Goal: Transaction & Acquisition: Purchase product/service

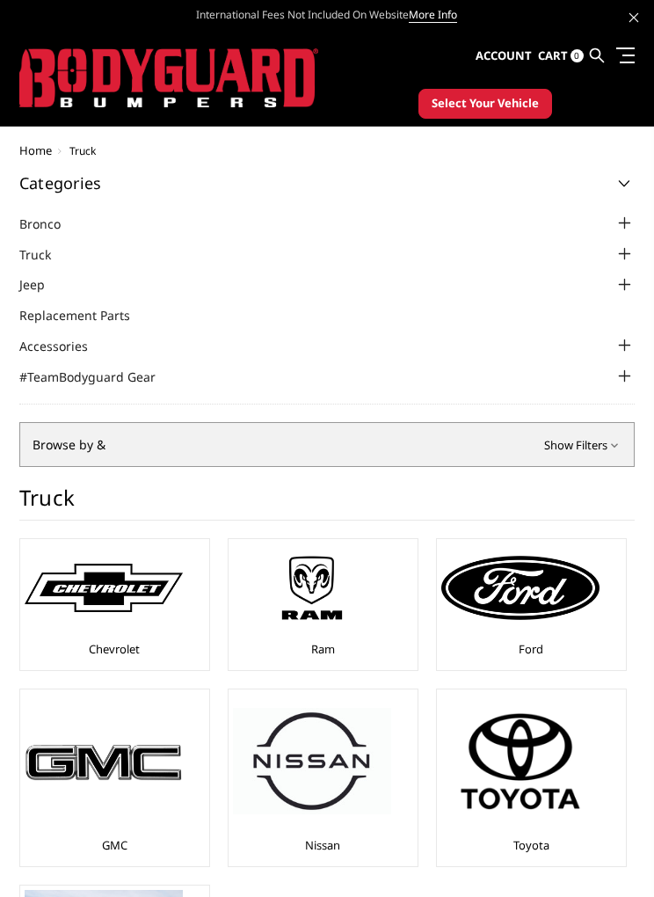
click at [332, 586] on img at bounding box center [312, 587] width 158 height 89
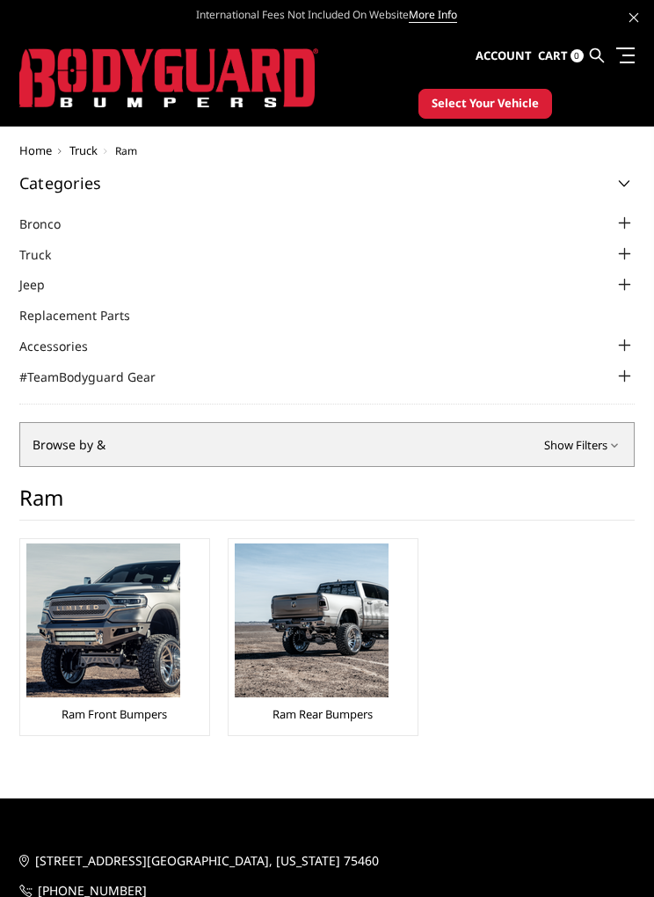
click at [109, 634] on img at bounding box center [103, 620] width 154 height 154
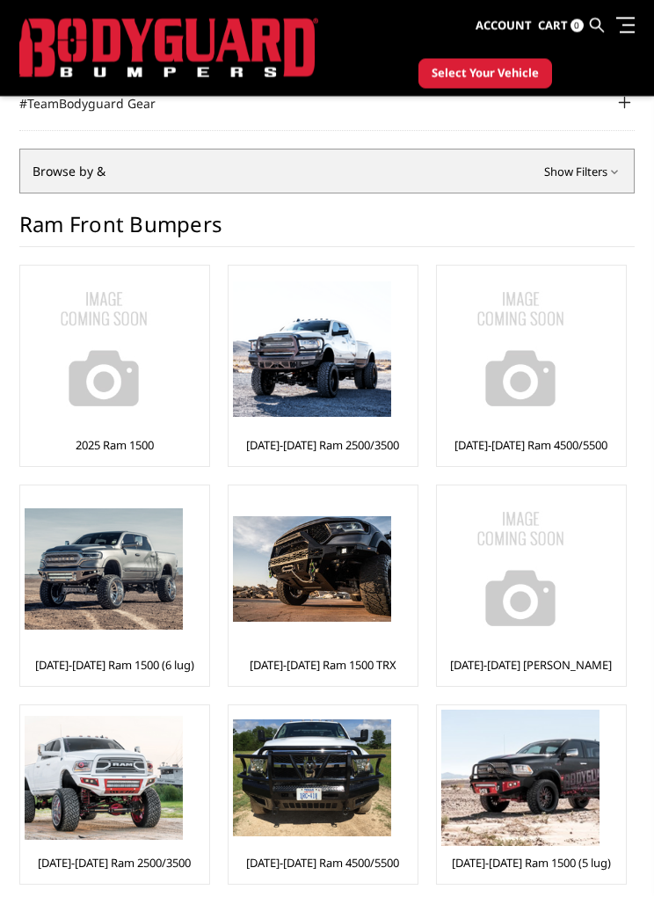
scroll to position [227, 0]
click at [315, 373] on img at bounding box center [312, 348] width 158 height 135
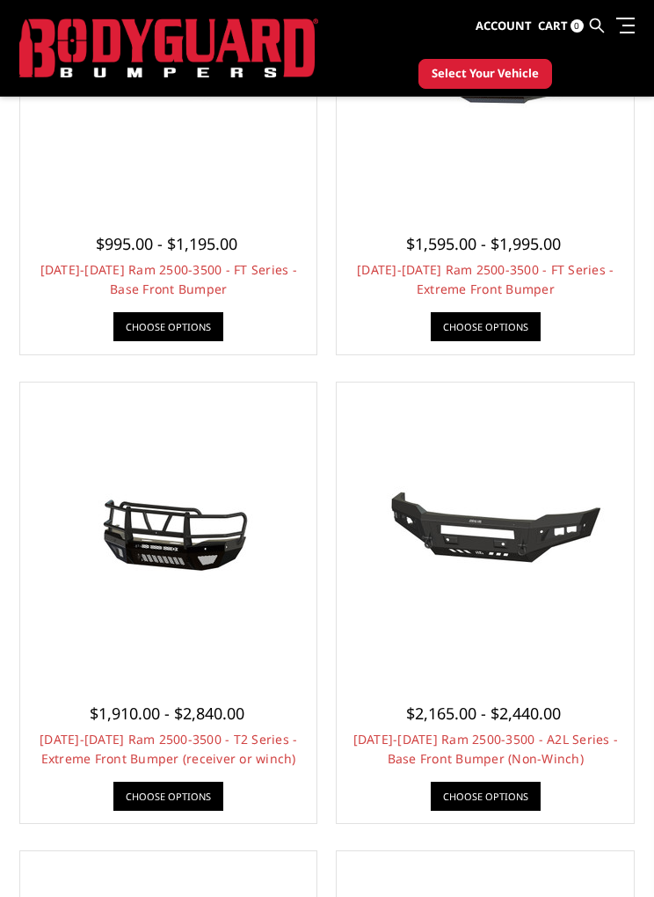
scroll to position [649, 0]
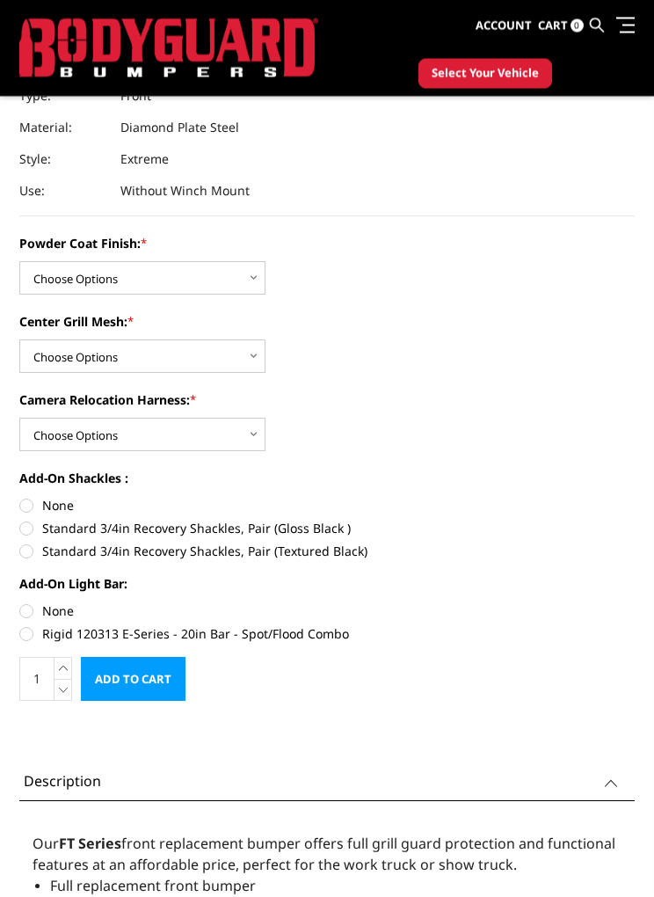
scroll to position [796, 0]
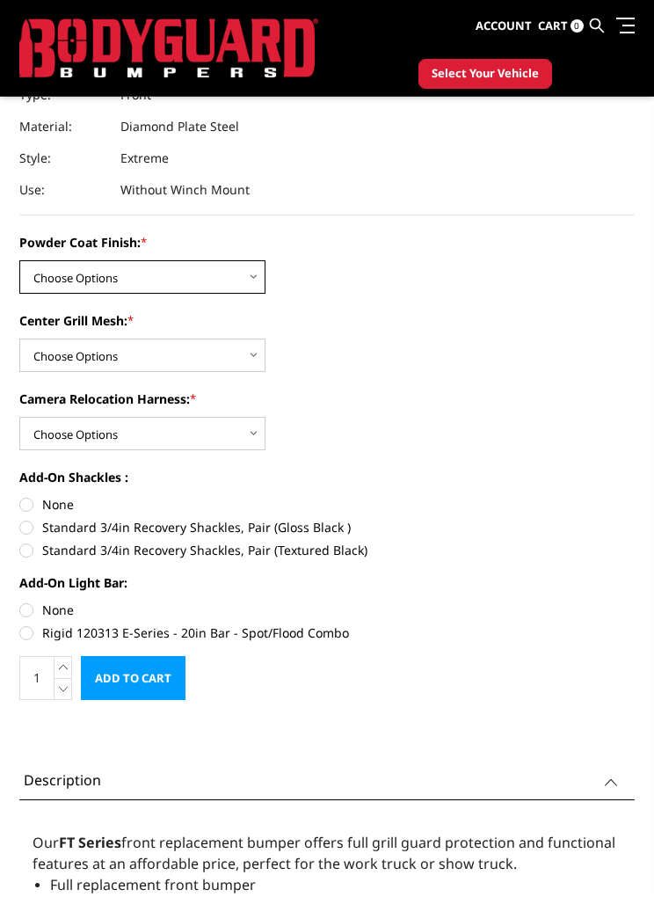
click at [143, 260] on select "Choose Options Bare Metal Gloss Black Powder Coat Textured Black Powder Coat" at bounding box center [142, 276] width 246 height 33
select select "3215"
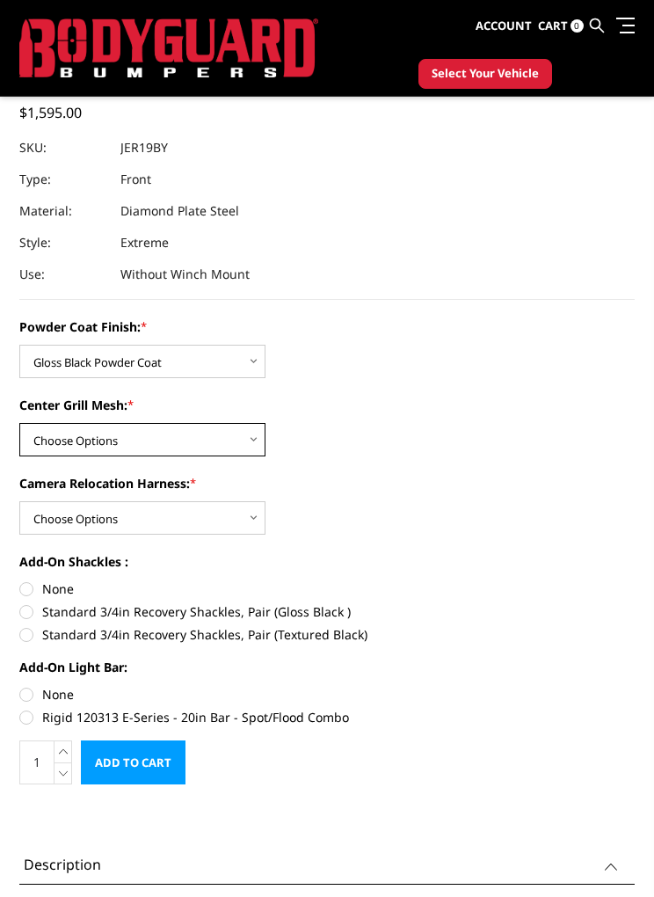
click at [237, 423] on select "Choose Options WITH Expanded Metal in Center Grill WITHOUT Expanded Metal in Ce…" at bounding box center [142, 439] width 246 height 33
select select "3218"
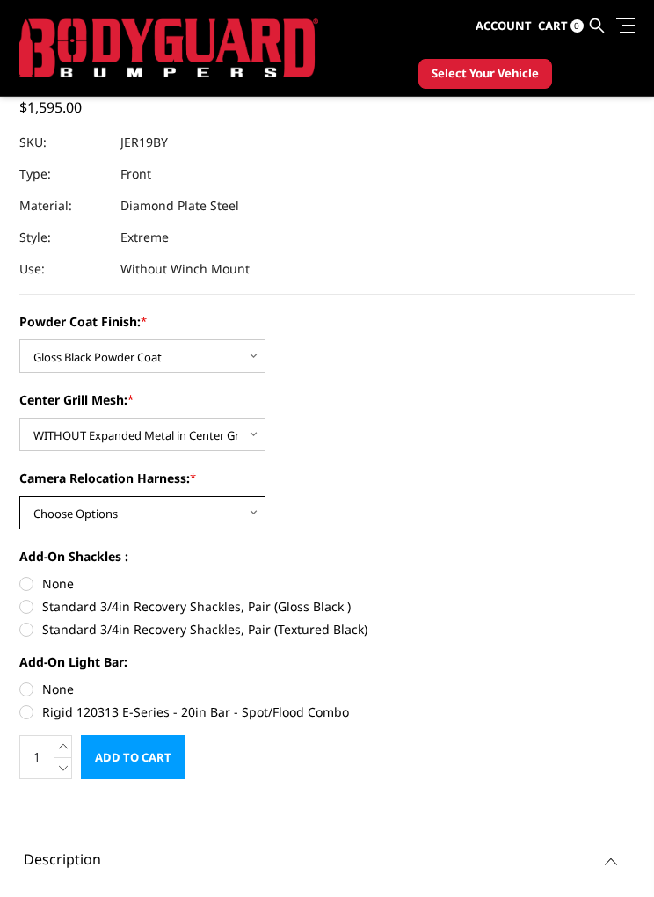
click at [181, 502] on select "Choose Options WITH Camera Relocation Harness WITHOUT Camera Relocation Harness" at bounding box center [142, 512] width 246 height 33
select select "3219"
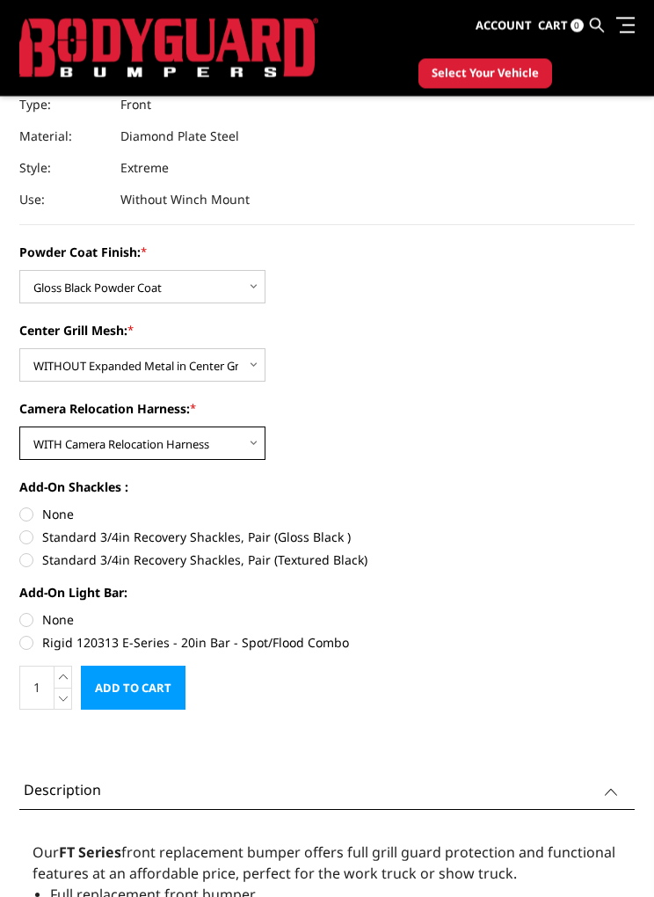
scroll to position [865, 0]
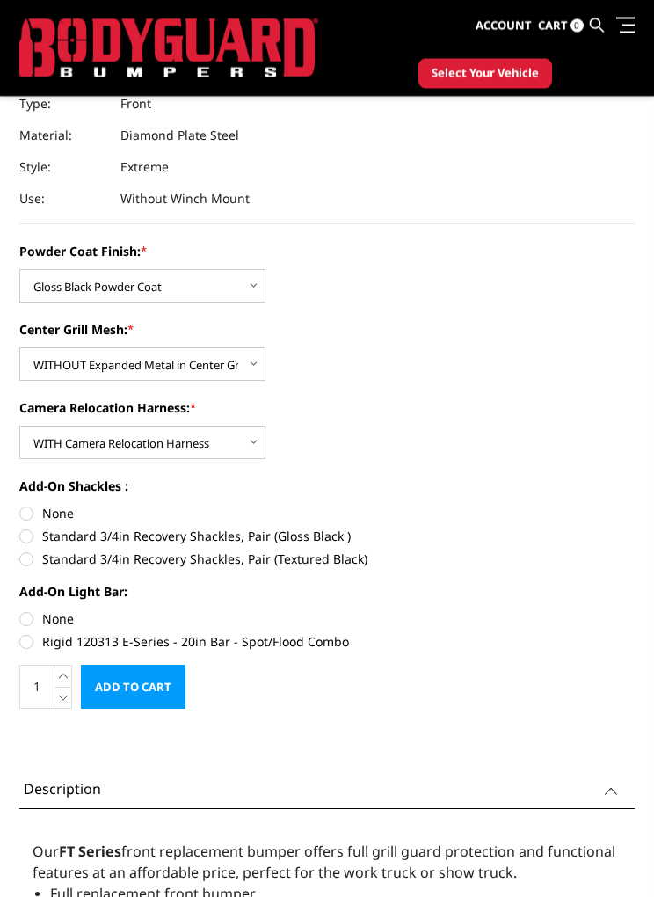
click at [34, 528] on label "Standard 3/4in Recovery Shackles, Pair (Gloss Black )" at bounding box center [326, 537] width 615 height 18
click at [635, 506] on input "Standard 3/4in Recovery Shackles, Pair (Gloss Black )" at bounding box center [635, 505] width 1 height 1
radio input "true"
click at [33, 632] on label "Rigid 120313 E-Series - 20in Bar - Spot/Flood Combo" at bounding box center [326, 641] width 615 height 18
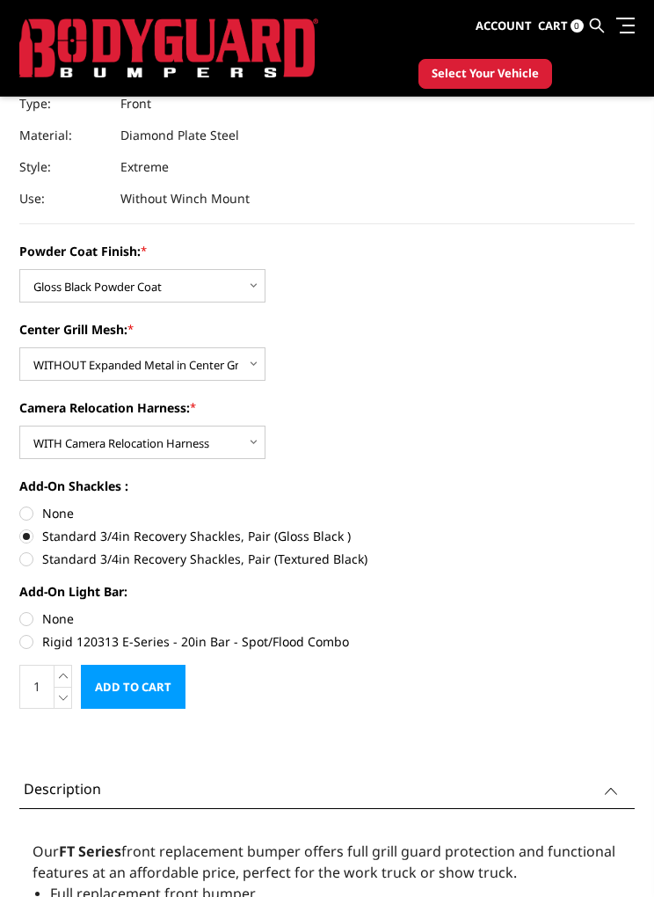
click at [635, 610] on input "Rigid 120313 E-Series - 20in Bar - Spot/Flood Combo" at bounding box center [635, 609] width 1 height 1
radio input "true"
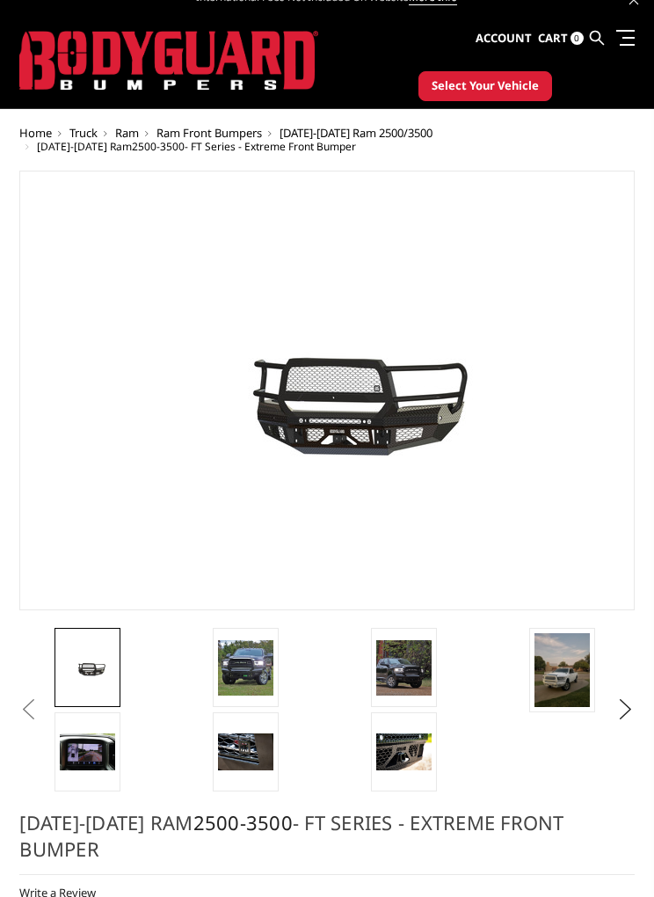
scroll to position [0, 0]
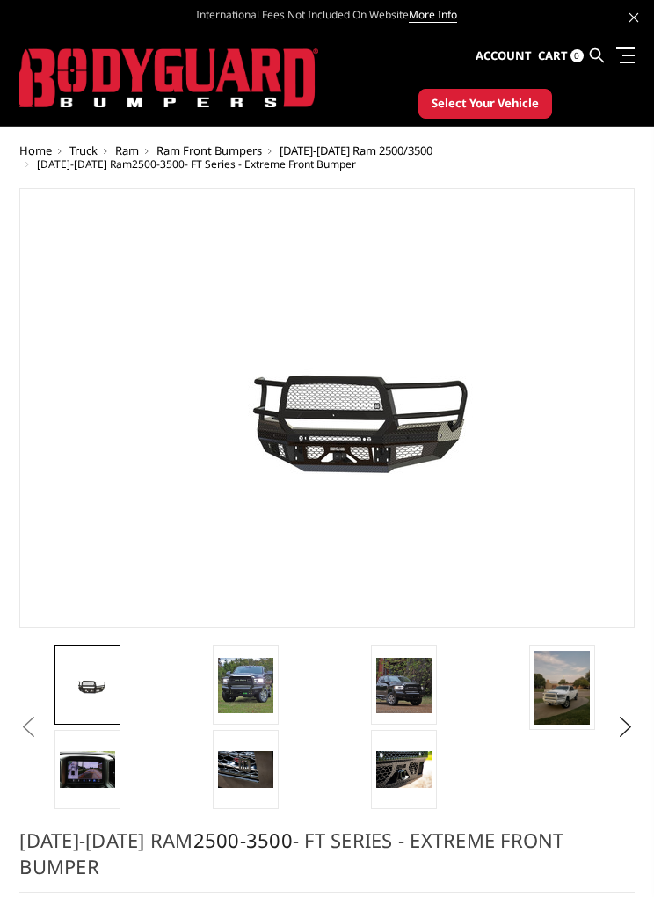
click at [247, 684] on img at bounding box center [245, 685] width 55 height 55
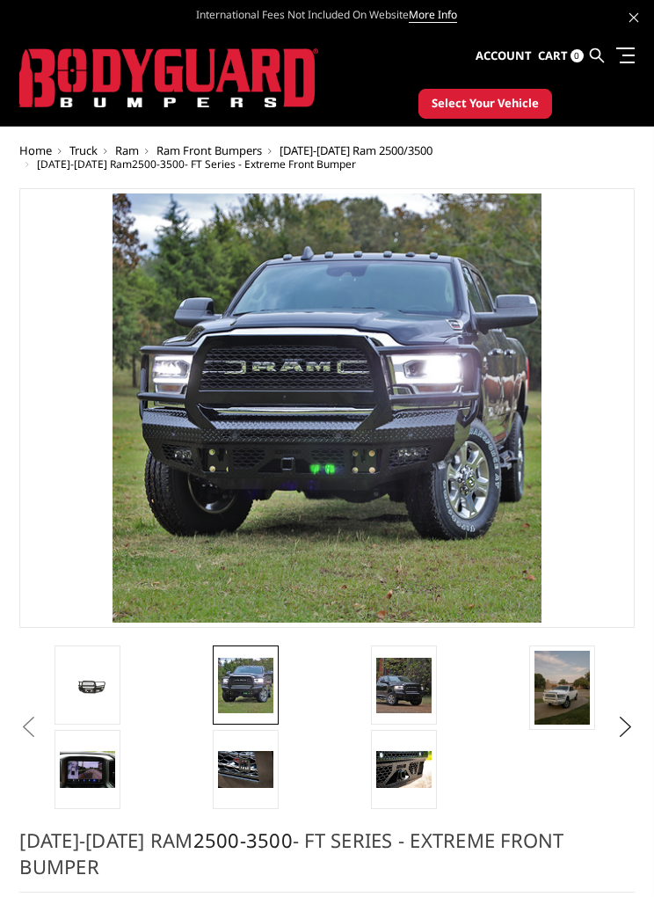
scroll to position [0, 1]
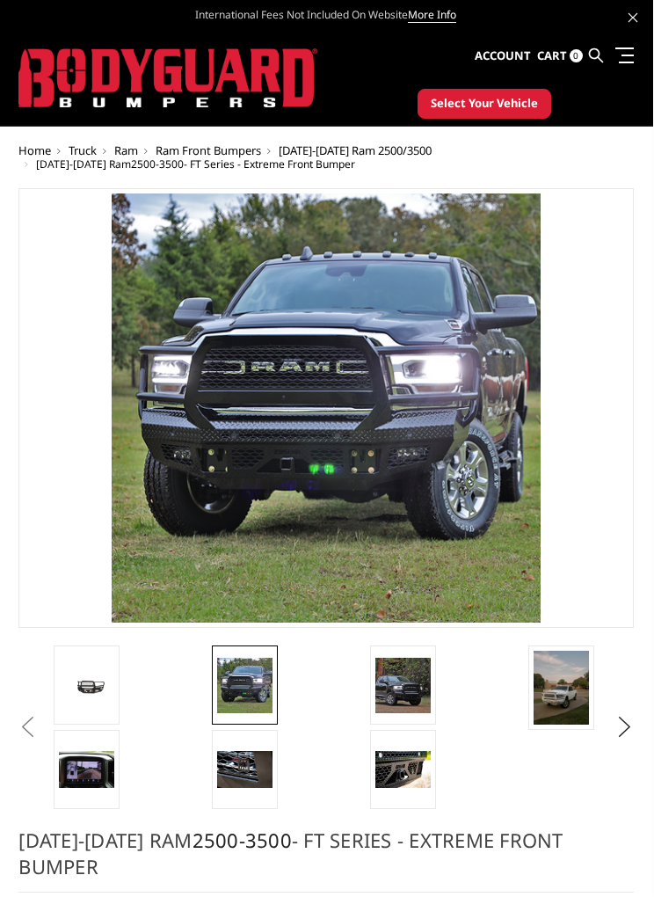
click at [405, 677] on img at bounding box center [402, 685] width 55 height 55
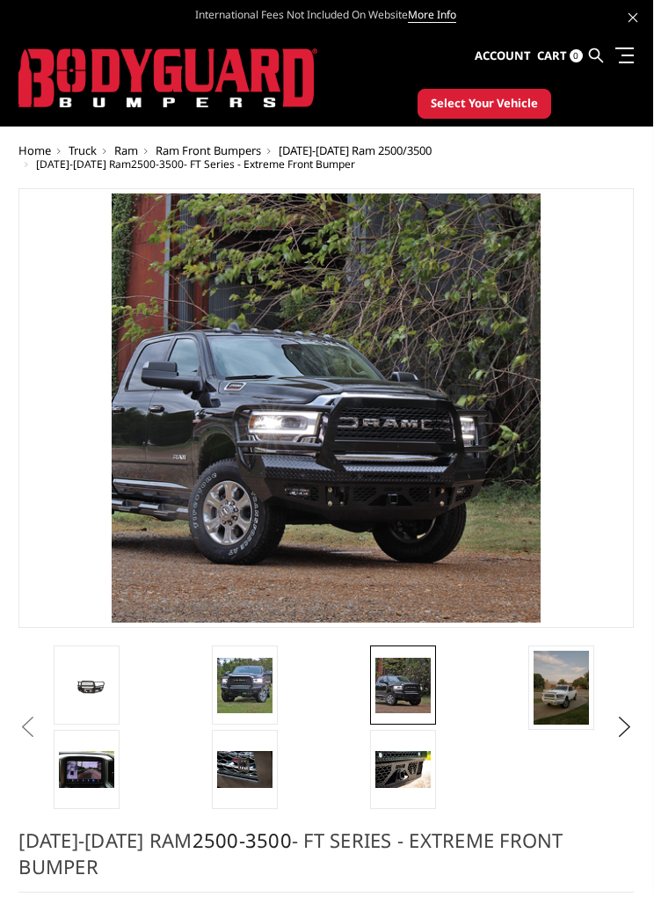
click at [572, 695] on img at bounding box center [561, 688] width 55 height 74
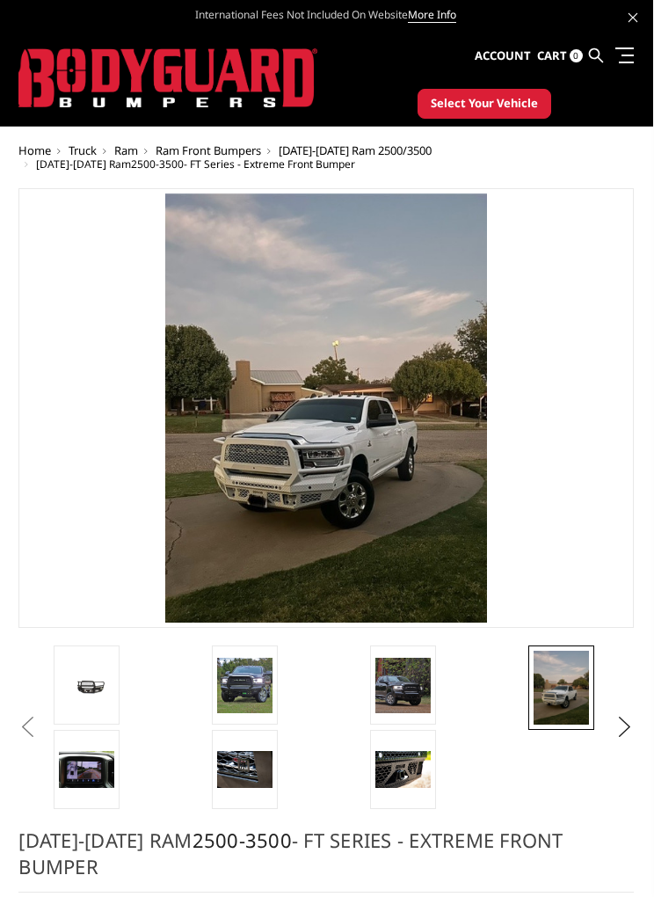
click at [638, 730] on button "Next" at bounding box center [625, 727] width 26 height 26
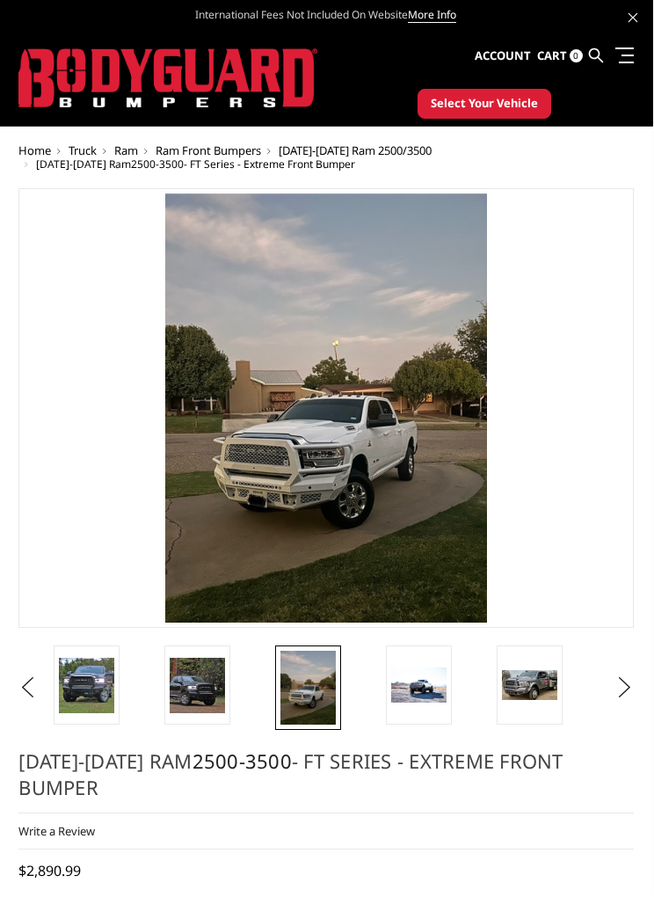
click at [615, 698] on button "Next" at bounding box center [625, 687] width 26 height 26
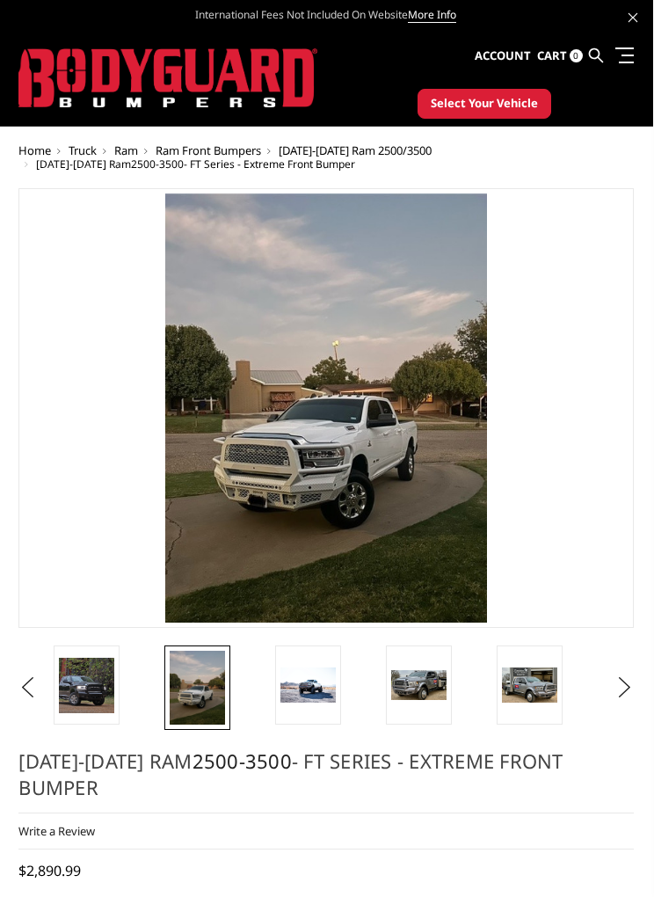
click at [301, 688] on img at bounding box center [307, 684] width 55 height 35
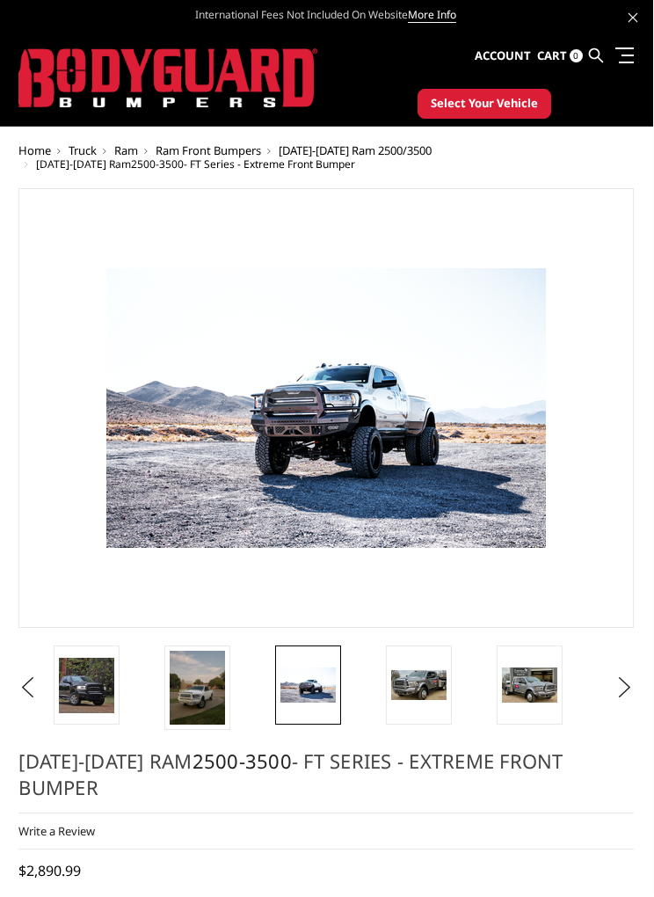
click at [424, 694] on img at bounding box center [418, 685] width 55 height 30
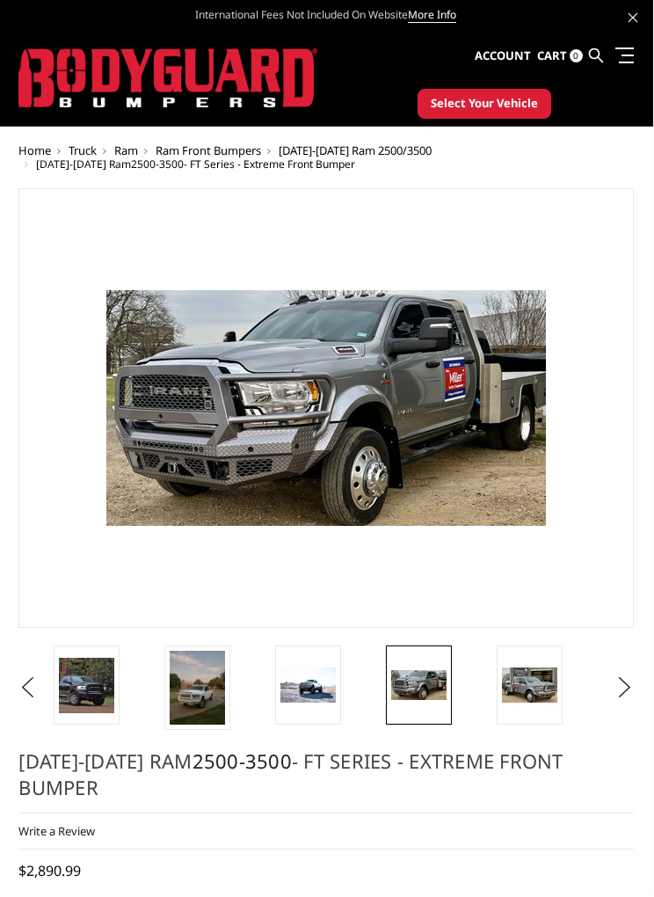
click at [528, 695] on img at bounding box center [529, 684] width 55 height 35
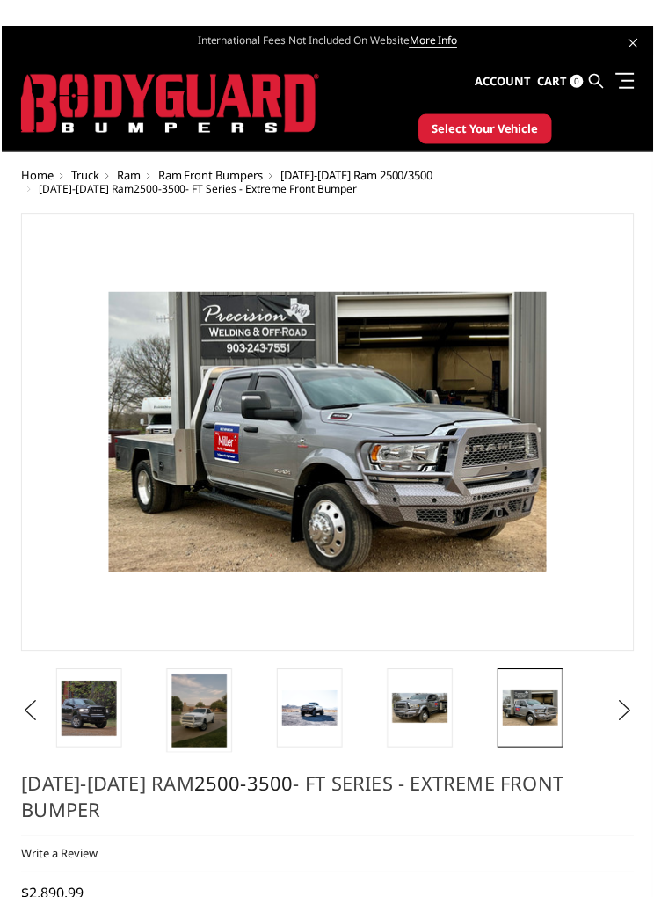
scroll to position [25, 0]
